Goal: Information Seeking & Learning: Check status

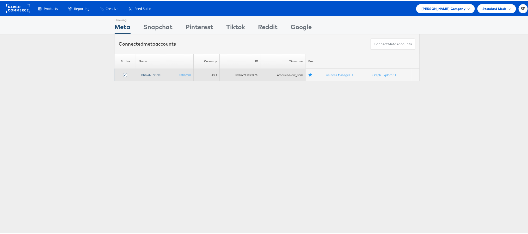
click at [149, 75] on link "[PERSON_NAME]" at bounding box center [150, 73] width 23 height 4
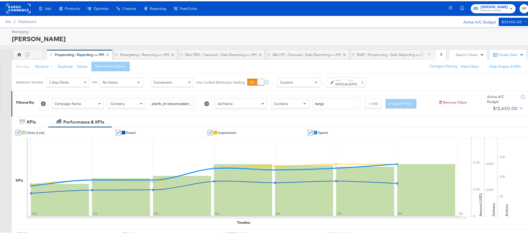
click at [348, 88] on div "Attribution Window: 1 Day Clicks No Views Conversion Use Unified Attribution Se…" at bounding box center [192, 80] width 360 height 17
click at [344, 85] on div "[DATE]" at bounding box center [340, 83] width 9 height 4
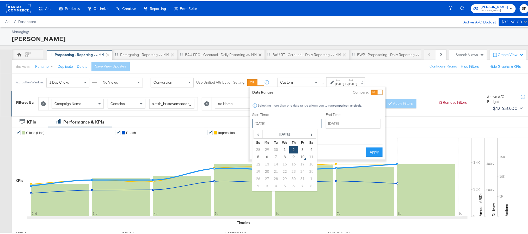
click at [290, 121] on input "[DATE]" at bounding box center [287, 122] width 70 height 9
click at [282, 159] on td "8" at bounding box center [285, 155] width 9 height 7
type input "[DATE]"
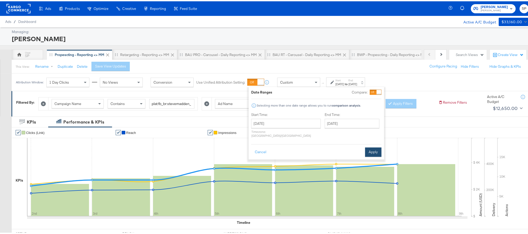
click at [371, 149] on button "Apply" at bounding box center [373, 150] width 16 height 9
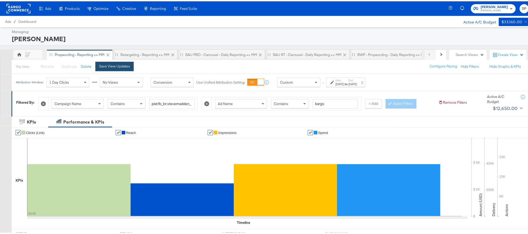
click at [127, 64] on div "Save View Updates" at bounding box center [114, 65] width 31 height 5
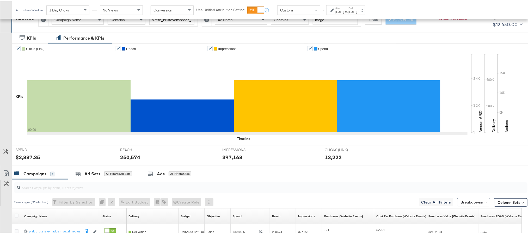
scroll to position [111, 0]
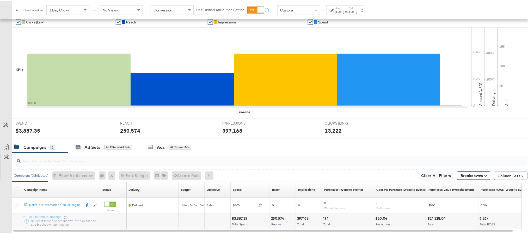
click at [28, 130] on div "$3,887.35" at bounding box center [28, 130] width 25 height 8
copy div "3,887.35"
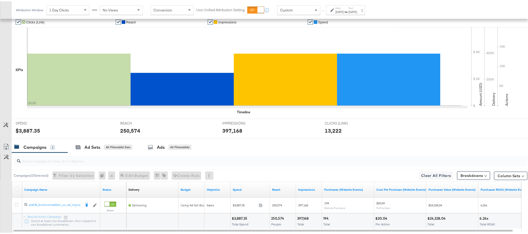
click at [128, 130] on div "250,574" at bounding box center [130, 130] width 20 height 8
copy div "250,574"
click at [233, 130] on div "397,168" at bounding box center [232, 130] width 20 height 8
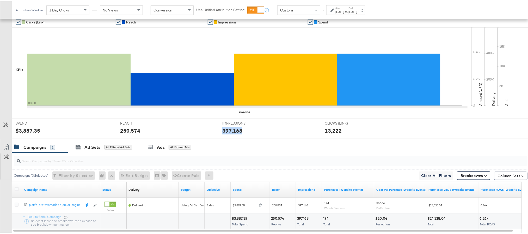
copy div "397,168"
click at [344, 9] on div "[DATE]" at bounding box center [340, 11] width 9 height 4
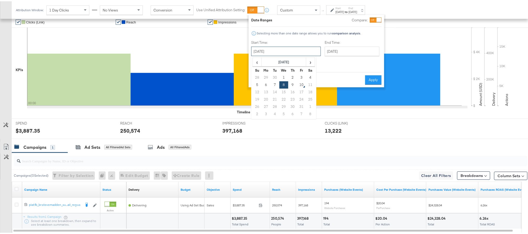
click at [294, 49] on input "[DATE]" at bounding box center [286, 49] width 70 height 9
click at [292, 85] on td "9" at bounding box center [292, 83] width 9 height 7
type input "[DATE]"
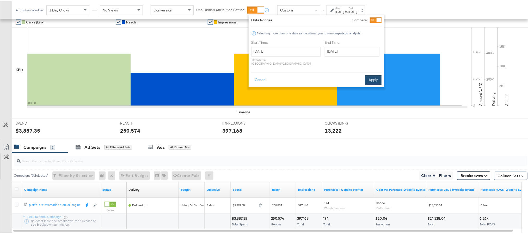
click at [373, 75] on button "Apply" at bounding box center [373, 78] width 16 height 9
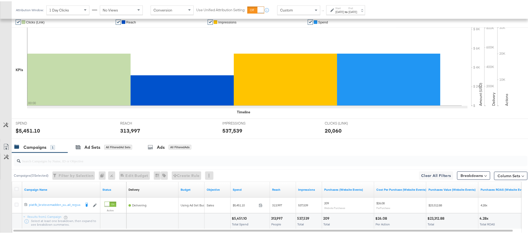
click at [29, 129] on div "$5,451.10" at bounding box center [28, 130] width 25 height 8
copy div "5,451.10"
click at [123, 130] on div "313,997" at bounding box center [130, 130] width 20 height 8
copy div "313,997"
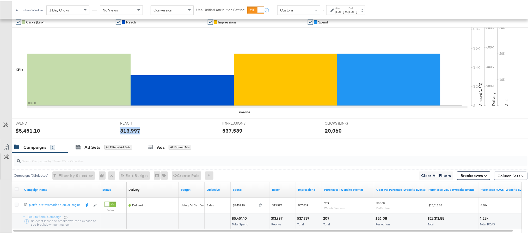
click at [123, 130] on div "313,997" at bounding box center [130, 130] width 20 height 8
click at [231, 132] on div "537,539" at bounding box center [232, 130] width 20 height 8
copy div "537,539"
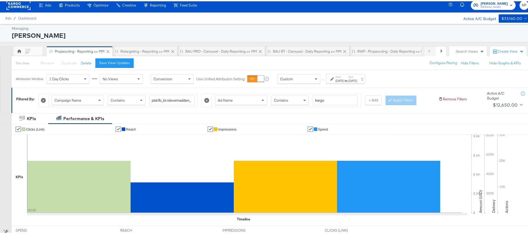
scroll to position [0, 0]
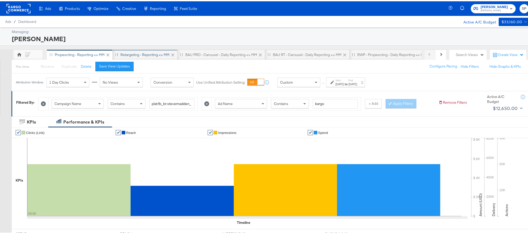
click at [156, 52] on div "Retargeting - Reporting <> MM" at bounding box center [144, 53] width 49 height 5
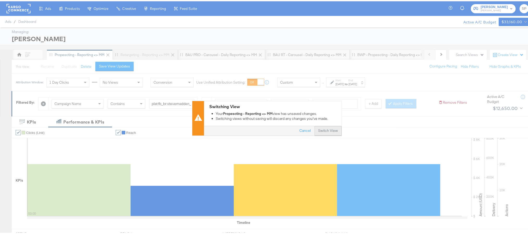
click at [326, 129] on button "Switch View" at bounding box center [328, 129] width 27 height 9
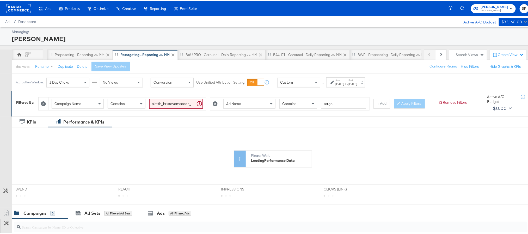
click at [344, 80] on label "Start:" at bounding box center [340, 78] width 9 height 3
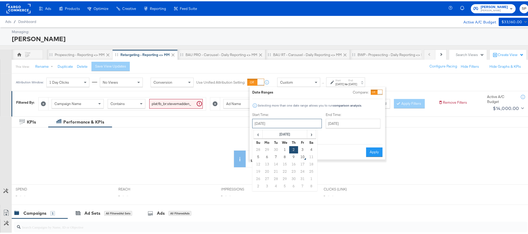
click at [293, 120] on input "[DATE]" at bounding box center [287, 122] width 70 height 9
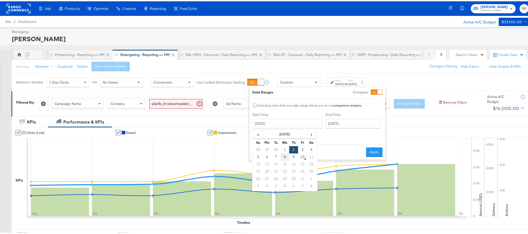
click at [285, 154] on td "8" at bounding box center [285, 155] width 9 height 7
type input "[DATE]"
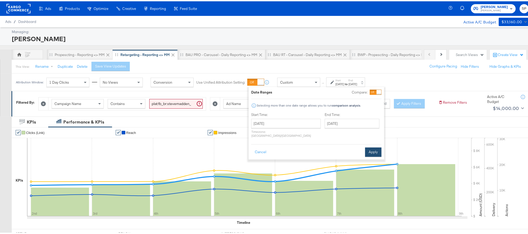
click at [368, 150] on button "Apply" at bounding box center [373, 150] width 16 height 9
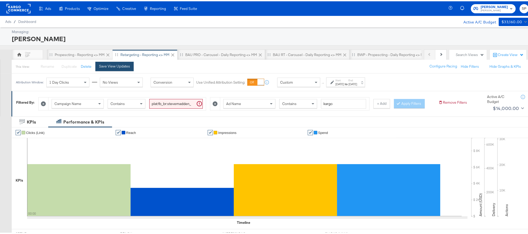
click at [128, 61] on button "Save View Updates" at bounding box center [114, 64] width 38 height 9
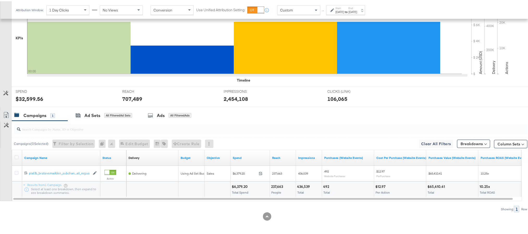
scroll to position [152, 0]
click at [238, 185] on div "$6,379.20" at bounding box center [240, 185] width 17 height 5
copy div "6,379.20"
click at [278, 186] on div "237,663" at bounding box center [278, 185] width 14 height 5
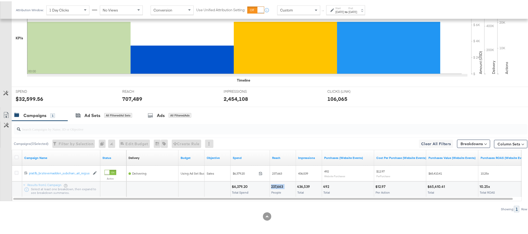
click at [278, 186] on div "237,663" at bounding box center [278, 185] width 14 height 5
copy div "237,663"
click at [303, 186] on div "436,539" at bounding box center [304, 185] width 14 height 5
copy div "436,539"
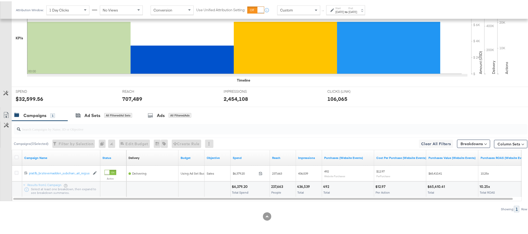
click at [357, 10] on div "[DATE]" at bounding box center [353, 11] width 9 height 4
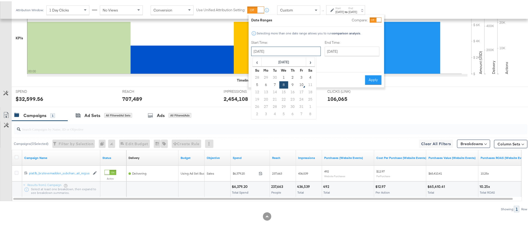
click at [280, 50] on input "[DATE]" at bounding box center [286, 49] width 70 height 9
click at [293, 81] on td "9" at bounding box center [292, 83] width 9 height 7
type input "[DATE]"
click at [369, 77] on button "Apply" at bounding box center [373, 78] width 16 height 9
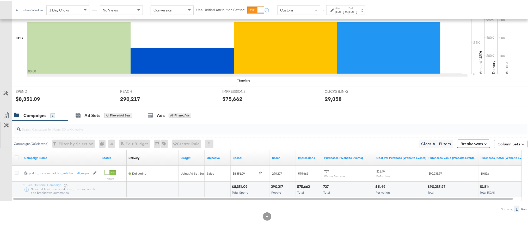
click at [31, 95] on div "$8,351.09" at bounding box center [28, 98] width 25 height 8
copy div "8,351.09"
click at [130, 95] on div "290,217" at bounding box center [130, 98] width 20 height 8
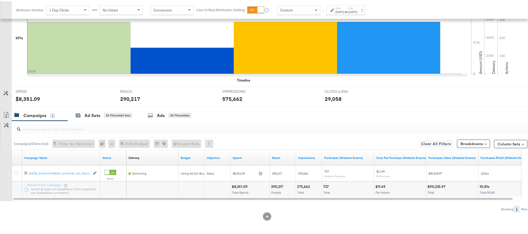
click at [233, 96] on div "575,662" at bounding box center [232, 98] width 20 height 8
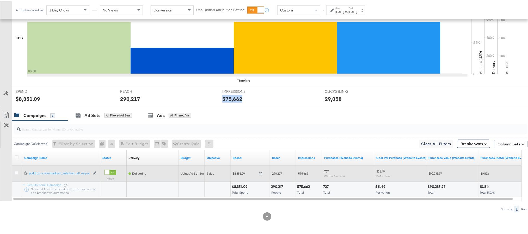
scroll to position [0, 0]
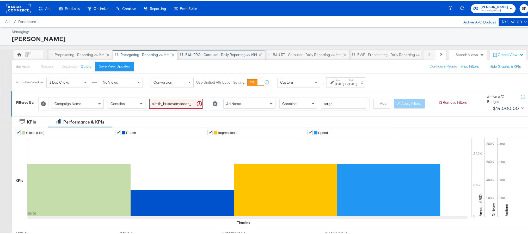
click at [228, 58] on div "BAU PRO - Carousel - Daily Reporting <> MM" at bounding box center [222, 53] width 88 height 10
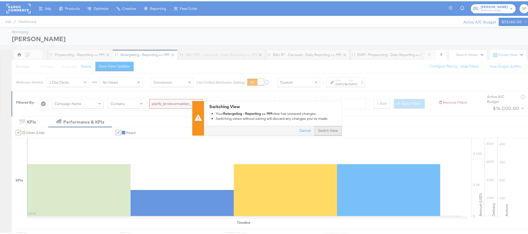
click at [324, 129] on button "Switch View" at bounding box center [328, 129] width 27 height 9
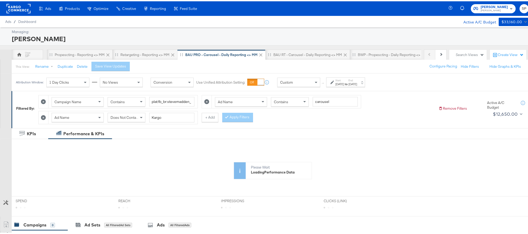
click at [349, 82] on strong "to" at bounding box center [346, 83] width 4 height 4
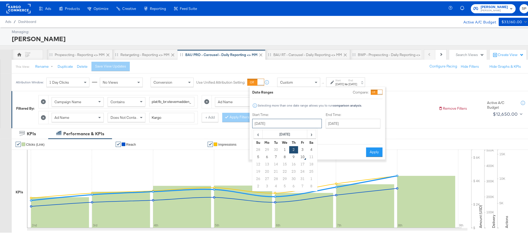
click at [290, 121] on input "[DATE]" at bounding box center [287, 122] width 70 height 9
click at [286, 156] on td "8" at bounding box center [285, 155] width 9 height 7
type input "[DATE]"
click at [369, 148] on button "Apply" at bounding box center [373, 150] width 16 height 9
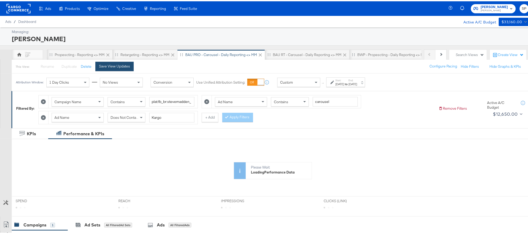
click at [109, 64] on div "Save View Updates" at bounding box center [114, 65] width 31 height 5
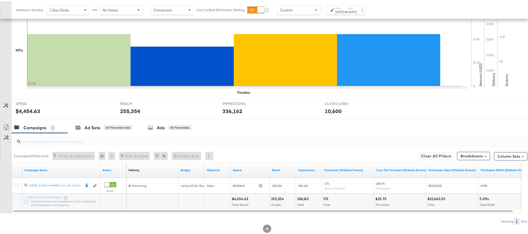
scroll to position [156, 0]
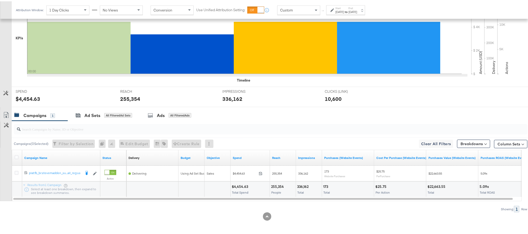
click at [27, 96] on div "$4,454.63" at bounding box center [28, 98] width 25 height 8
copy div "4,454.63"
click at [124, 98] on div "255,354" at bounding box center [130, 98] width 20 height 8
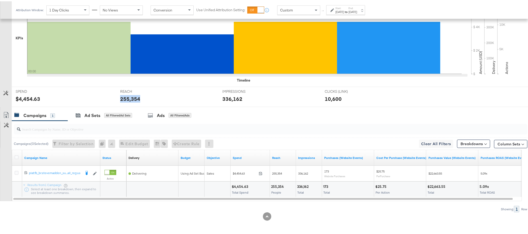
copy div "255,354"
click at [232, 98] on div "336,162" at bounding box center [232, 98] width 20 height 8
copy div "336,162"
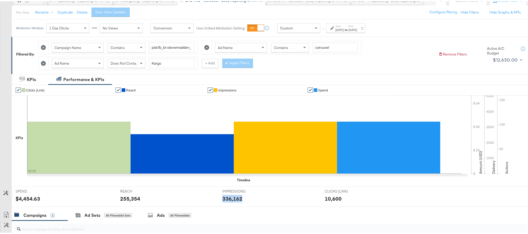
scroll to position [54, 0]
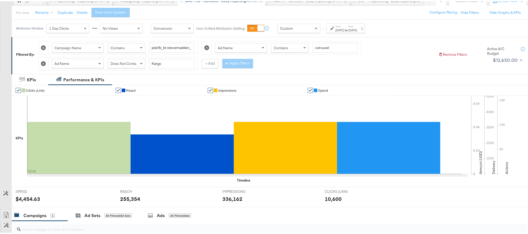
click at [343, 29] on div "[DATE]" at bounding box center [340, 29] width 9 height 4
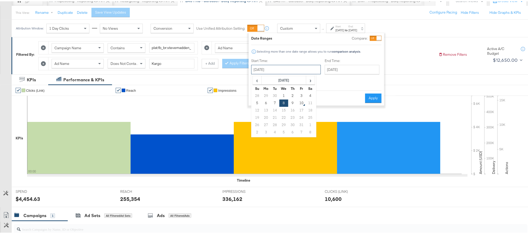
click at [283, 73] on input "[DATE]" at bounding box center [286, 68] width 70 height 9
click at [292, 102] on td "9" at bounding box center [292, 101] width 9 height 7
type input "[DATE]"
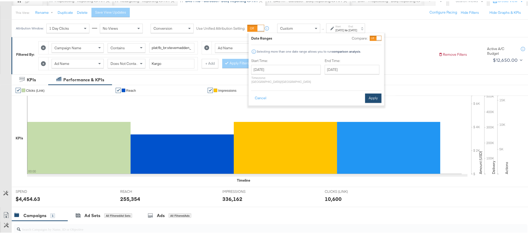
click at [376, 93] on button "Apply" at bounding box center [373, 96] width 16 height 9
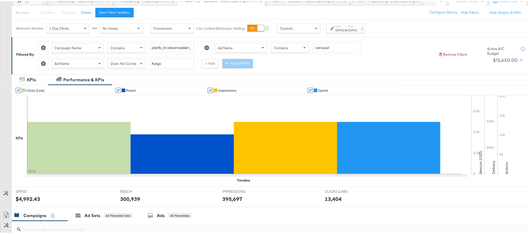
click at [27, 199] on div "$4,992.43" at bounding box center [28, 198] width 25 height 8
copy div "4,992.43"
click at [127, 201] on div "300,939" at bounding box center [130, 198] width 20 height 8
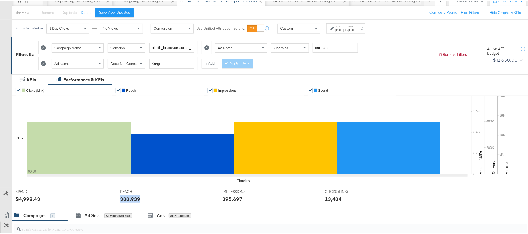
copy div "300,939"
click at [226, 198] on div "395,697" at bounding box center [232, 198] width 20 height 8
copy div "395,697"
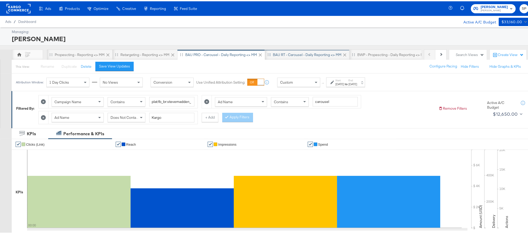
click at [310, 52] on div "BAU RT - Carousel - Daily Reporting <> MM" at bounding box center [307, 53] width 69 height 5
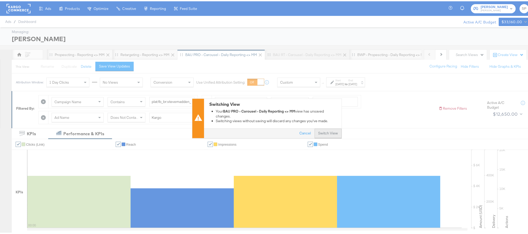
click at [324, 137] on button "Switch View" at bounding box center [328, 131] width 27 height 9
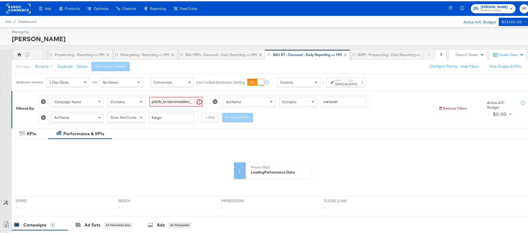
click at [344, 81] on div "[DATE]" at bounding box center [340, 83] width 9 height 4
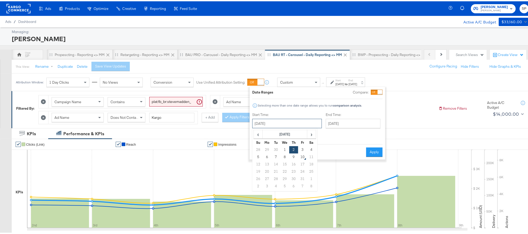
click at [281, 125] on input "[DATE]" at bounding box center [287, 122] width 70 height 9
click at [283, 155] on td "8" at bounding box center [285, 155] width 9 height 7
type input "[DATE]"
click at [374, 150] on button "Apply" at bounding box center [373, 150] width 16 height 9
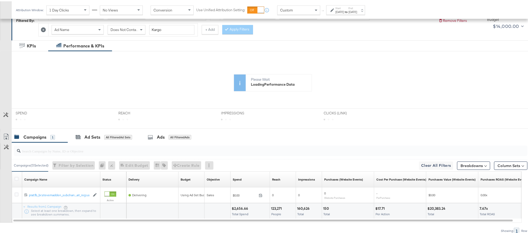
scroll to position [88, 0]
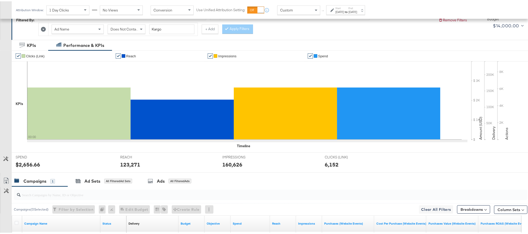
click at [28, 163] on div "$2,656.66" at bounding box center [28, 164] width 25 height 8
copy div "2,656.66"
click at [134, 167] on div "123,271" at bounding box center [130, 164] width 20 height 8
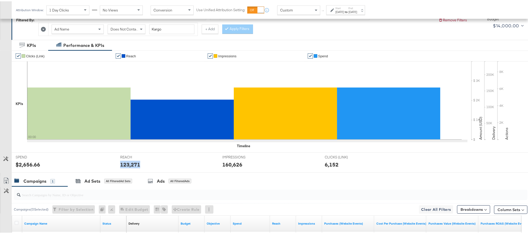
copy div "123,271"
click at [227, 167] on div "160,626" at bounding box center [232, 164] width 20 height 8
copy div "160,626"
click at [342, 6] on label "Start:" at bounding box center [340, 6] width 9 height 3
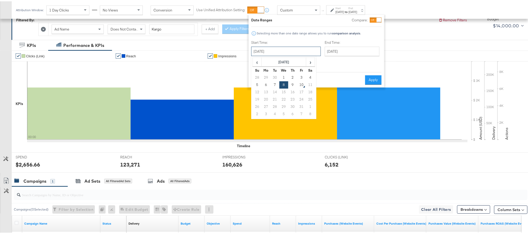
click at [277, 49] on input "[DATE]" at bounding box center [286, 49] width 70 height 9
click at [292, 84] on td "9" at bounding box center [292, 83] width 9 height 7
type input "[DATE]"
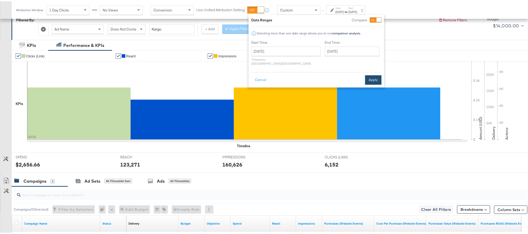
click at [370, 75] on button "Apply" at bounding box center [373, 78] width 16 height 9
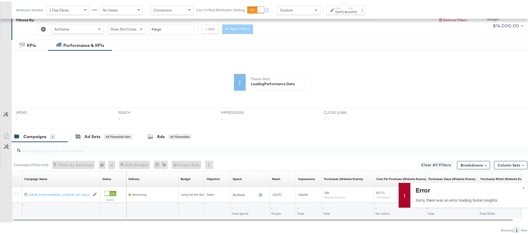
scroll to position [0, 0]
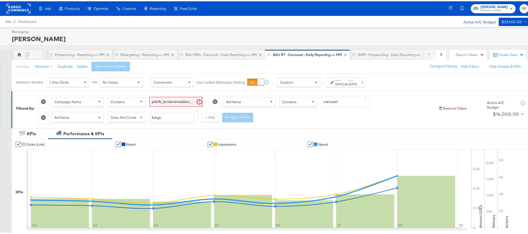
click at [344, 84] on div "[DATE]" at bounding box center [340, 83] width 9 height 4
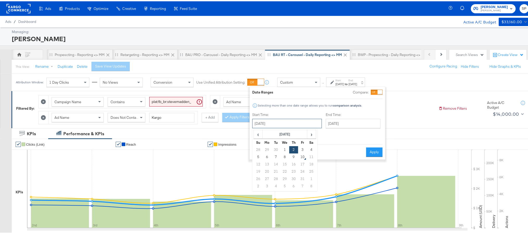
click at [300, 123] on input "[DATE]" at bounding box center [287, 122] width 70 height 9
click at [297, 157] on td "9" at bounding box center [293, 155] width 9 height 7
type input "[DATE]"
click at [375, 150] on button "Apply" at bounding box center [373, 150] width 16 height 9
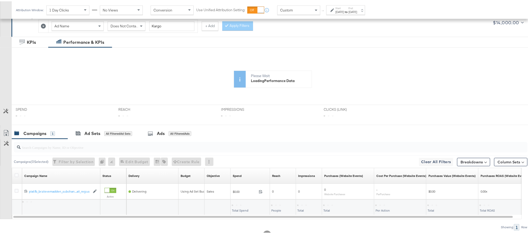
scroll to position [92, 0]
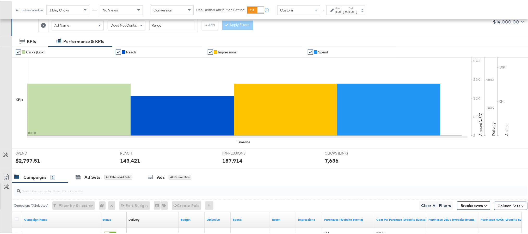
click at [27, 160] on div "$2,797.51" at bounding box center [28, 160] width 25 height 8
copy div "2,797.51"
click at [131, 161] on div "143,421" at bounding box center [130, 160] width 20 height 8
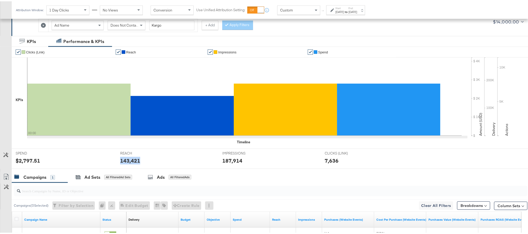
copy div "143,421"
click at [233, 160] on div "187,914" at bounding box center [232, 160] width 20 height 8
copy div "187,914"
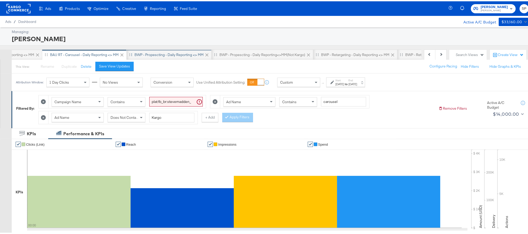
scroll to position [0, 223]
click at [172, 54] on div "BWP - Propescting - Daily Reporting <> MM" at bounding box center [168, 53] width 69 height 5
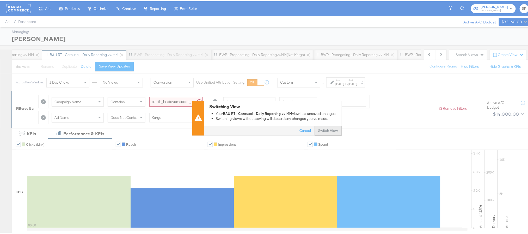
click at [327, 134] on button "Switch View" at bounding box center [328, 129] width 27 height 9
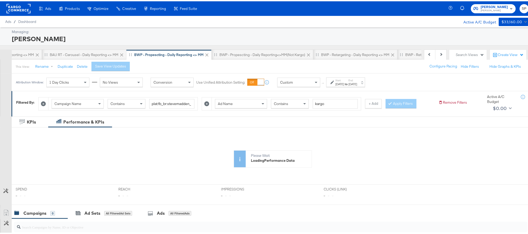
click at [353, 80] on div "Start: Oct 6th 2025 to End: Oct 7th 2025" at bounding box center [347, 81] width 22 height 8
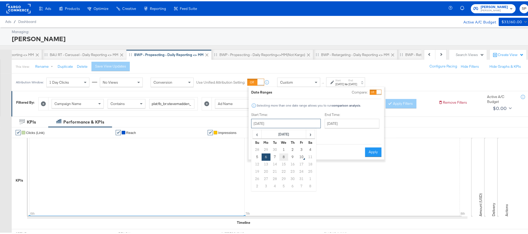
drag, startPoint x: 297, startPoint y: 122, endPoint x: 280, endPoint y: 156, distance: 37.9
click at [280, 127] on div "October 6th 2025 ‹ October 2025 › Su Mo Tu We Th Fr Sa 28 29 30 1 2 3 4 5 6 7 8…" at bounding box center [286, 122] width 70 height 9
click at [280, 156] on td "8" at bounding box center [283, 155] width 9 height 7
type input "[DATE]"
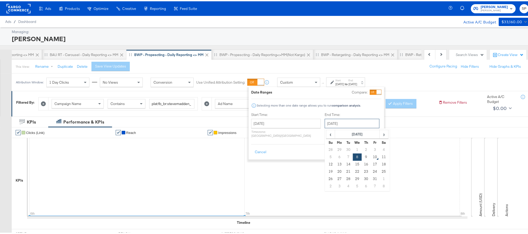
click at [329, 120] on input "[DATE]" at bounding box center [352, 122] width 55 height 9
click at [362, 160] on td "9" at bounding box center [366, 155] width 9 height 7
type input "[DATE]"
drag, startPoint x: 375, startPoint y: 142, endPoint x: 373, endPoint y: 149, distance: 6.4
click at [373, 149] on div "Cancel Apply" at bounding box center [316, 149] width 130 height 13
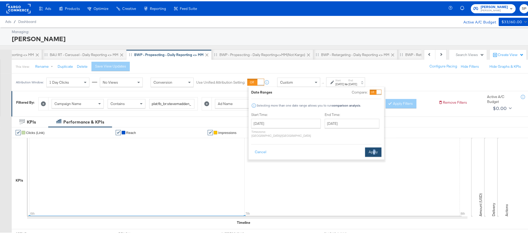
click at [373, 149] on button "Apply" at bounding box center [373, 150] width 16 height 9
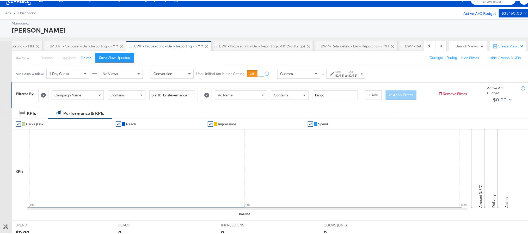
scroll to position [8, 0]
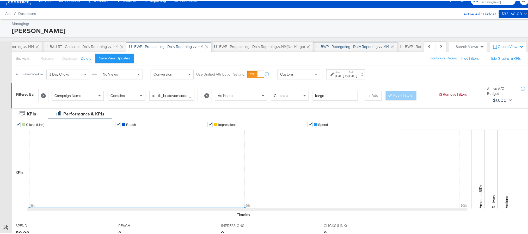
click at [345, 48] on div "BWP - Retargeting - Daily Reporting <> MM" at bounding box center [355, 45] width 84 height 10
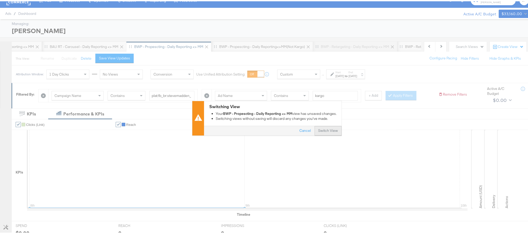
click at [319, 130] on button "Switch View" at bounding box center [328, 129] width 27 height 9
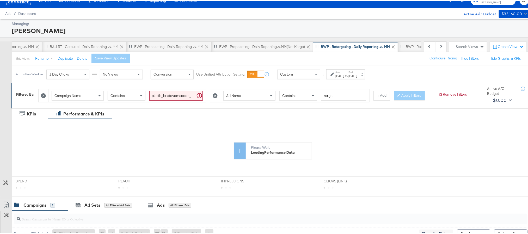
click at [345, 77] on div "Start: Oct 6th 2025 to End: Oct 7th 2025" at bounding box center [345, 73] width 39 height 10
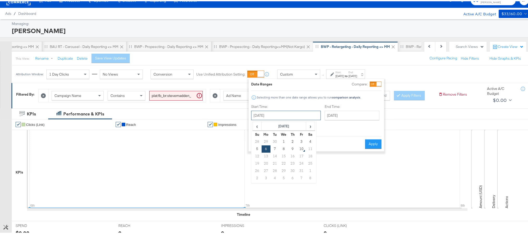
click at [301, 112] on input "October 6th 2025" at bounding box center [286, 113] width 70 height 9
click at [283, 147] on td "8" at bounding box center [283, 147] width 9 height 7
type input "[DATE]"
click at [329, 114] on input "[DATE]" at bounding box center [352, 113] width 55 height 9
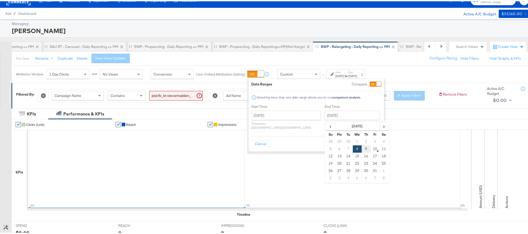
click at [362, 149] on td "9" at bounding box center [366, 147] width 9 height 7
type input "[DATE]"
click at [375, 140] on button "Apply" at bounding box center [373, 142] width 16 height 9
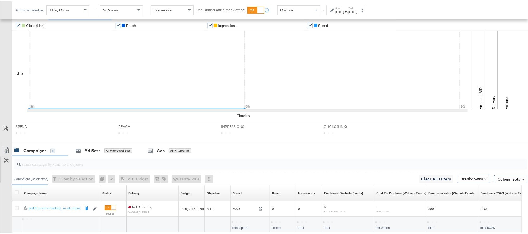
scroll to position [116, 0]
